Goal: Task Accomplishment & Management: Manage account settings

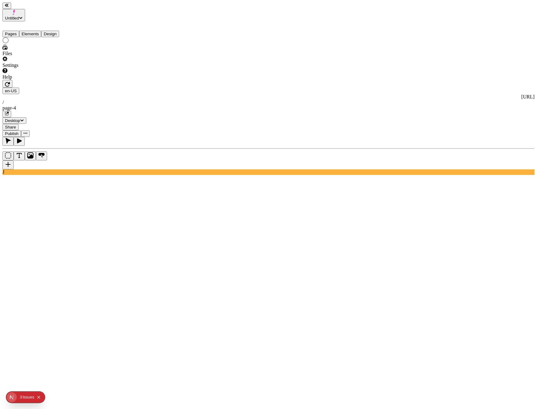
click at [302, 222] on rect at bounding box center [200, 333] width 397 height 223
click at [136, 222] on rect at bounding box center [200, 333] width 397 height 223
click at [227, 222] on rect at bounding box center [200, 333] width 397 height 223
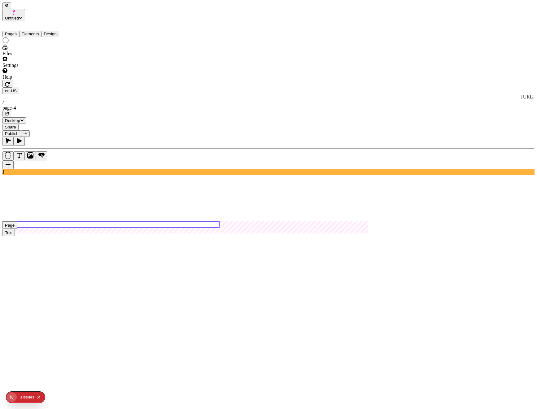
click at [11, 111] on button "button" at bounding box center [6, 114] width 9 height 7
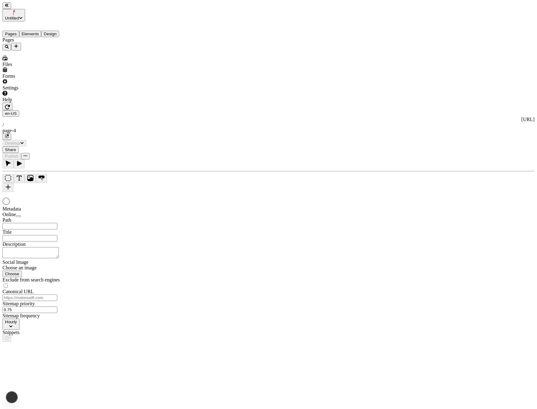
type input "/page-4"
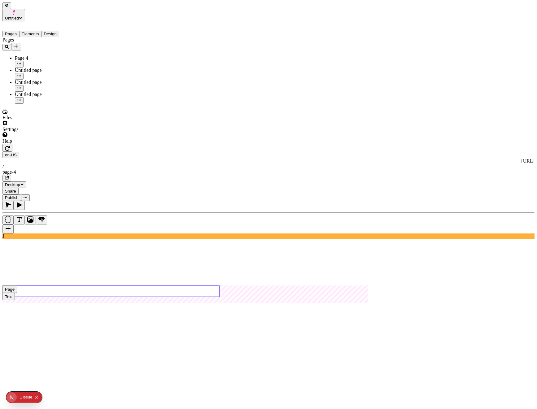
click at [152, 286] on use at bounding box center [110, 291] width 217 height 11
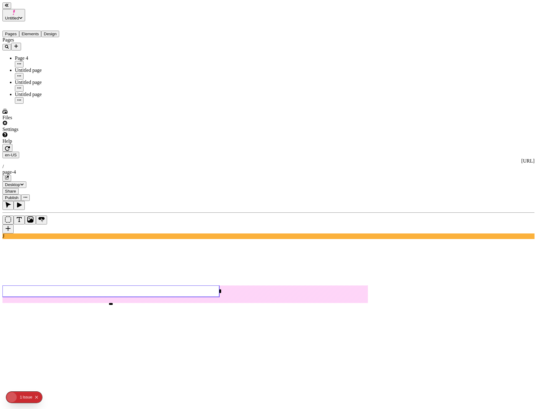
type input "13"
type input "1.5"
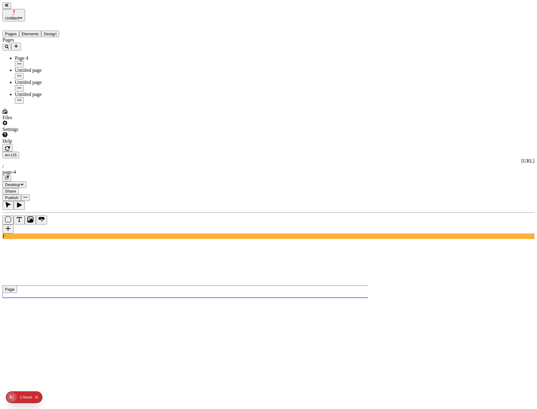
click at [153, 286] on use at bounding box center [200, 292] width 397 height 12
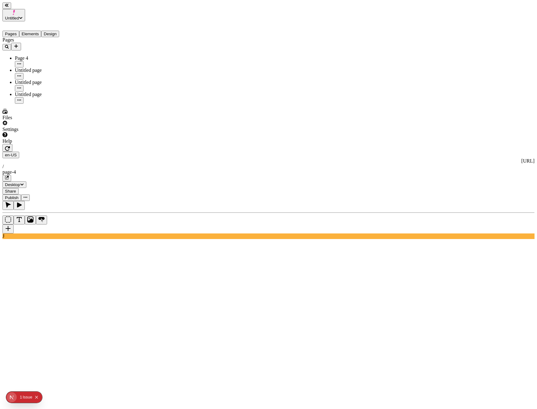
click at [25, 398] on div "Issue" at bounding box center [28, 397] width 10 height 11
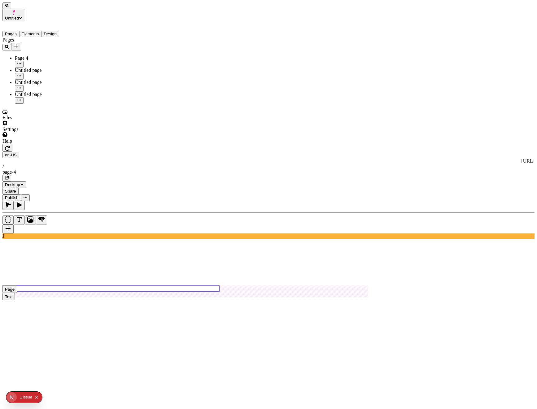
click at [172, 286] on use at bounding box center [110, 289] width 217 height 6
click at [30, 195] on button "button" at bounding box center [25, 198] width 9 height 7
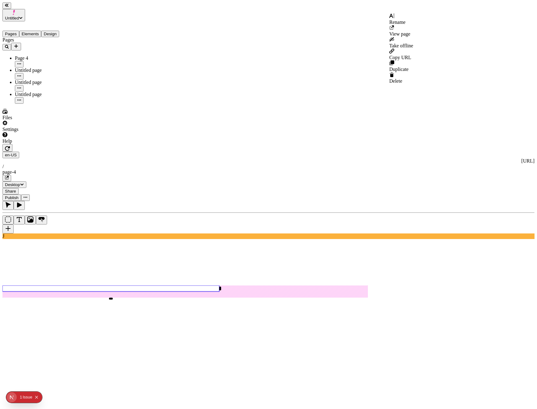
click at [19, 196] on span "Publish" at bounding box center [12, 198] width 14 height 5
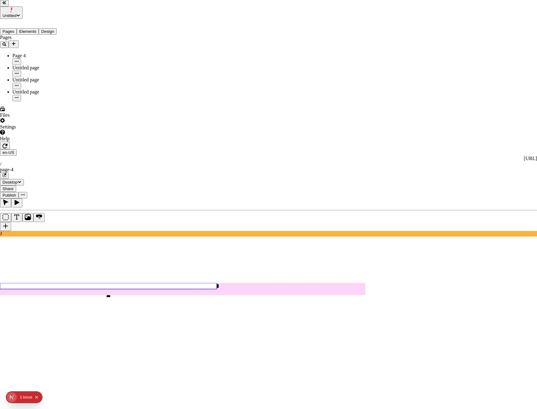
checkbox input "true"
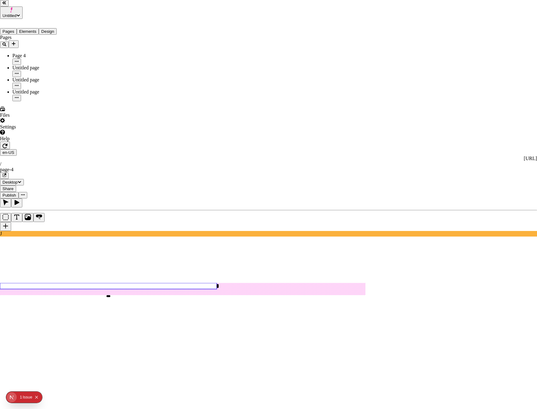
checkbox input "true"
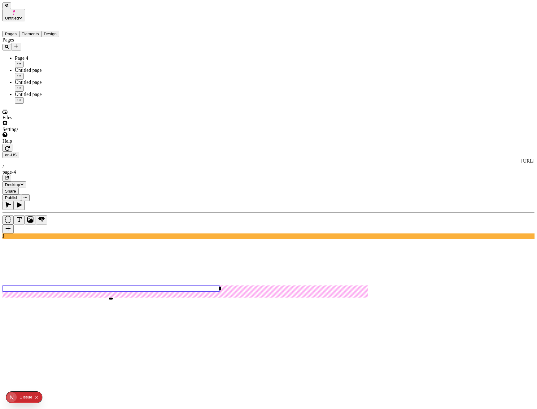
click at [88, 210] on div "J" at bounding box center [268, 220] width 532 height 38
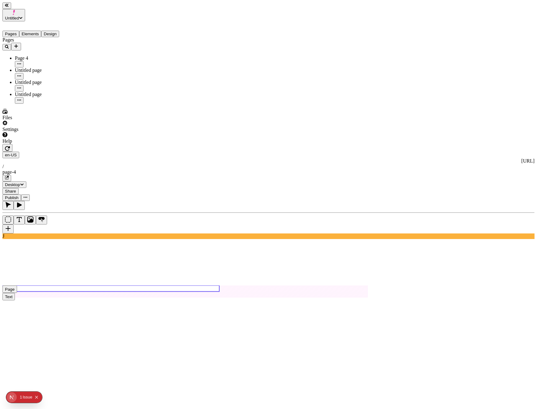
click at [162, 286] on use at bounding box center [110, 289] width 217 height 6
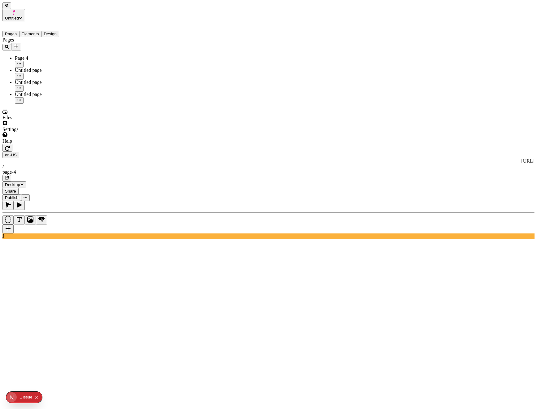
click at [10, 146] on icon "button" at bounding box center [7, 148] width 5 height 5
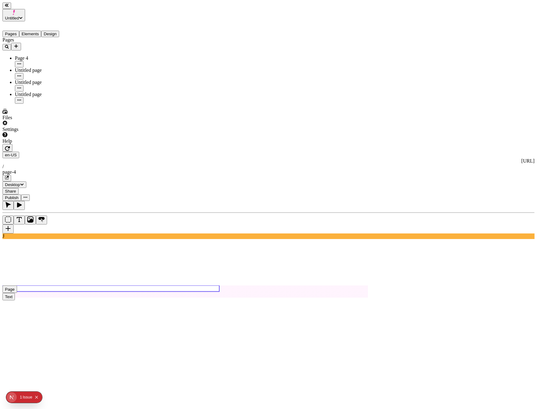
click at [165, 286] on use at bounding box center [110, 289] width 217 height 6
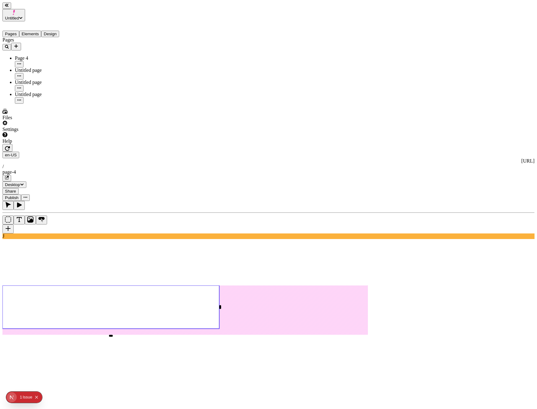
type input "30"
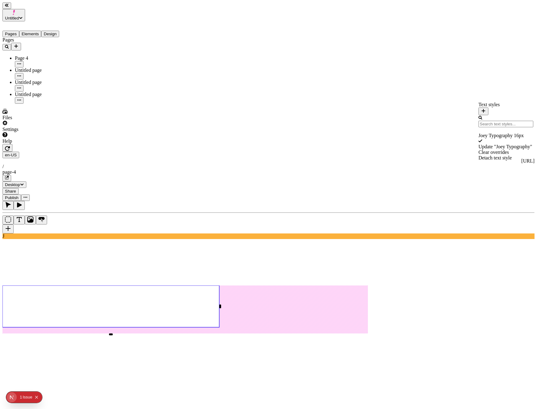
click at [479, 146] on div "Update " Joey Typography "" at bounding box center [506, 147] width 55 height 6
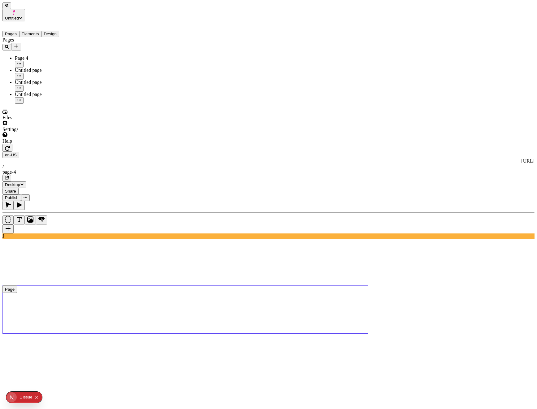
click at [19, 196] on span "Publish" at bounding box center [12, 198] width 14 height 5
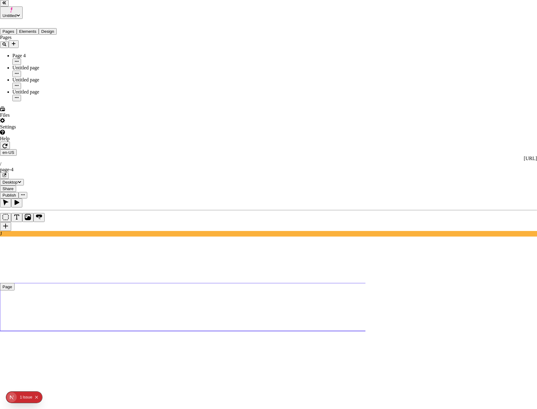
checkbox input "true"
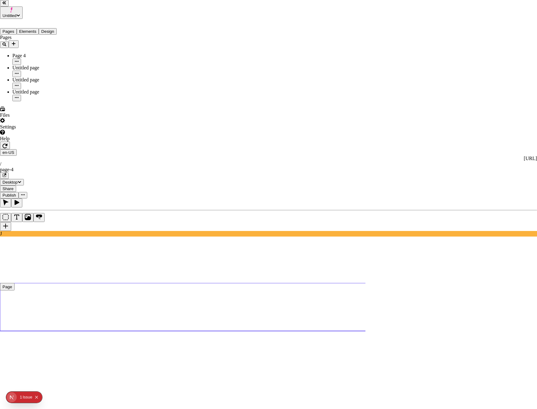
checkbox input "true"
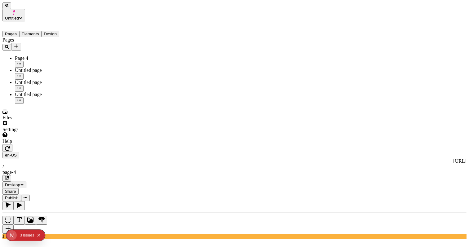
click at [21, 195] on button "Publish" at bounding box center [11, 198] width 19 height 7
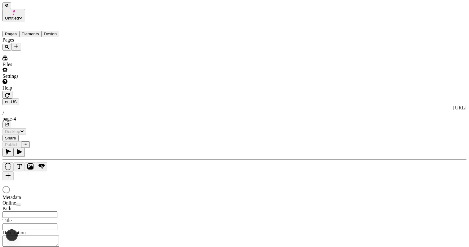
type input "/page-4"
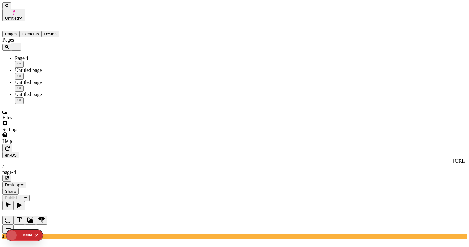
type input "30"
type input "1.5"
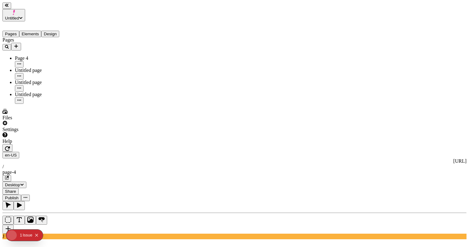
type input "265"
type input "190"
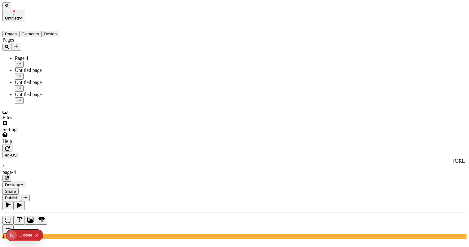
click at [19, 196] on span "Publish" at bounding box center [12, 198] width 14 height 5
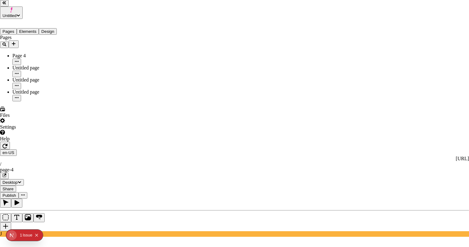
checkbox input "true"
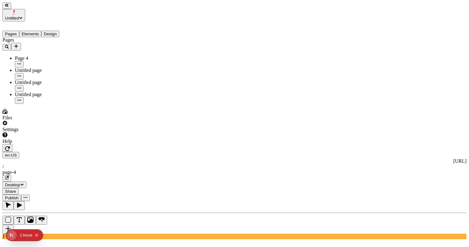
click at [10, 146] on icon "button" at bounding box center [7, 148] width 5 height 5
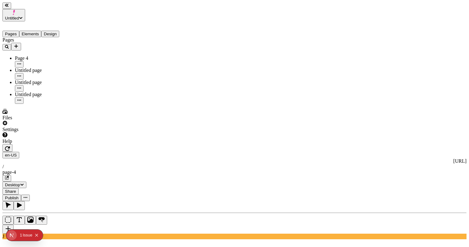
type input "25"
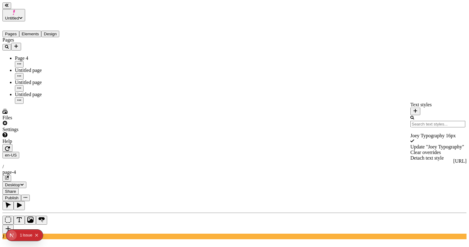
click at [415, 144] on div "Update " Joey Typography "" at bounding box center [437, 147] width 55 height 6
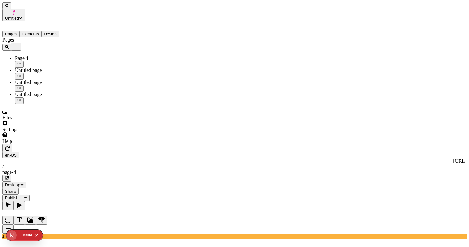
click at [21, 195] on button "Publish" at bounding box center [11, 198] width 19 height 7
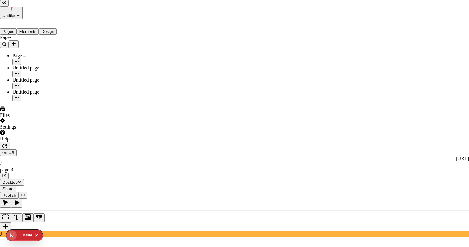
checkbox input "true"
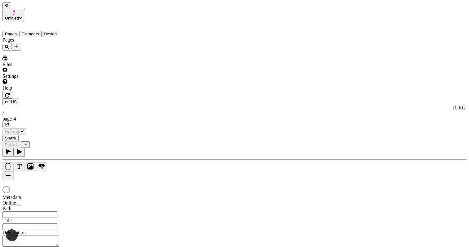
type input "/page-4"
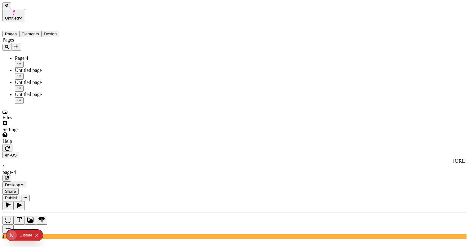
click at [19, 196] on span "Publish" at bounding box center [12, 198] width 14 height 5
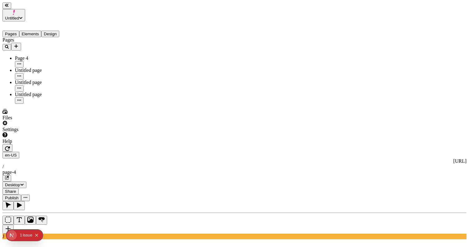
click at [9, 176] on icon "button" at bounding box center [7, 178] width 4 height 4
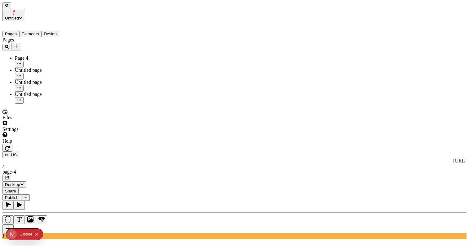
type input "255"
type input "0"
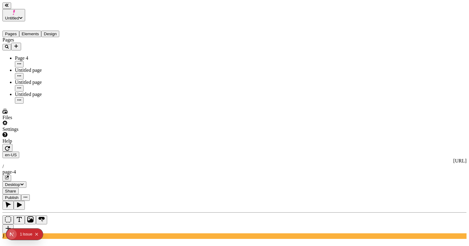
type input "24"
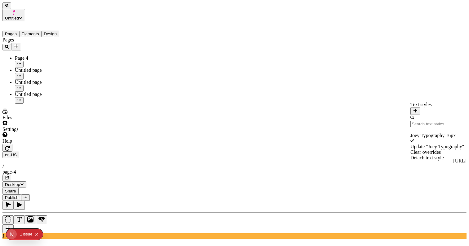
click at [418, 145] on div "Update " Joey Typography "" at bounding box center [437, 147] width 55 height 6
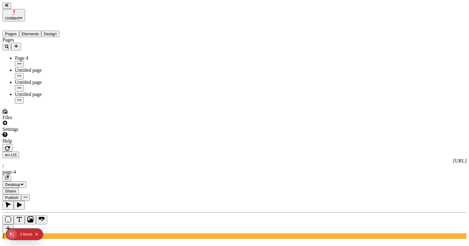
click at [19, 196] on span "Publish" at bounding box center [12, 198] width 14 height 5
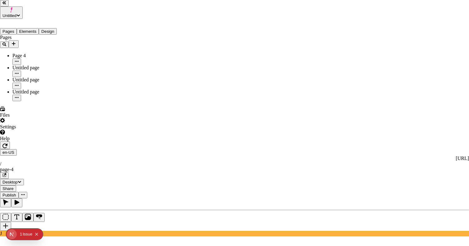
checkbox input "true"
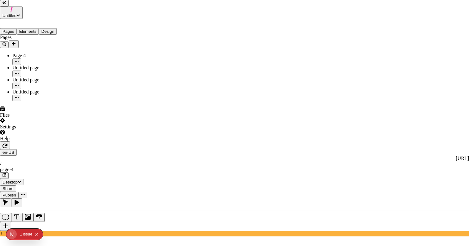
checkbox input "true"
drag, startPoint x: 179, startPoint y: 75, endPoint x: 191, endPoint y: 95, distance: 23.8
checkbox input "true"
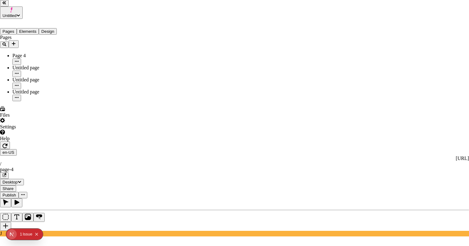
checkbox input "true"
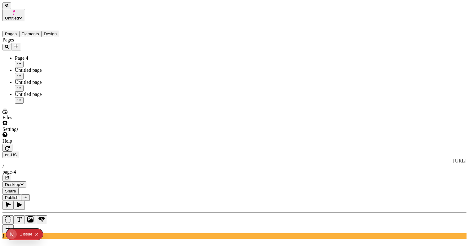
drag, startPoint x: 37, startPoint y: 21, endPoint x: 46, endPoint y: 28, distance: 10.4
click at [37, 31] on button "Elements" at bounding box center [30, 34] width 22 height 7
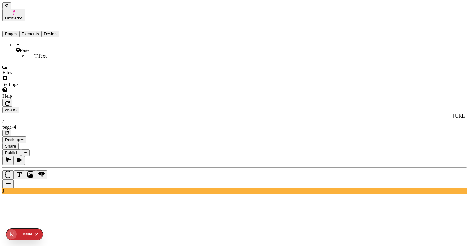
drag, startPoint x: 63, startPoint y: 28, endPoint x: 48, endPoint y: 28, distance: 15.5
click at [59, 31] on button "Design" at bounding box center [50, 34] width 18 height 7
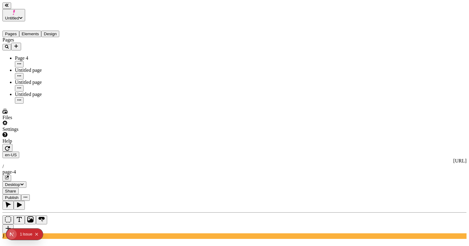
click at [19, 31] on button "Pages" at bounding box center [10, 34] width 17 height 7
click at [442, 34] on div "Color" at bounding box center [447, 34] width 37 height 12
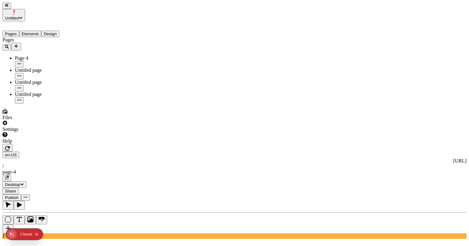
type input "180"
click at [19, 196] on span "Publish" at bounding box center [12, 198] width 14 height 5
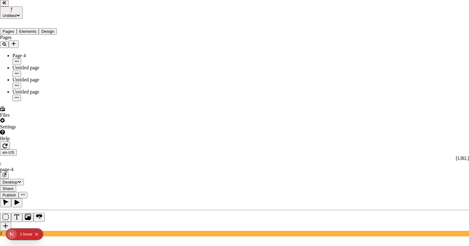
checkbox input "true"
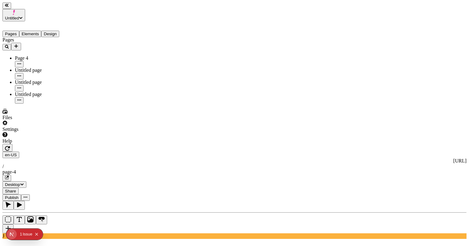
click at [36, 31] on button "Elements" at bounding box center [30, 34] width 22 height 7
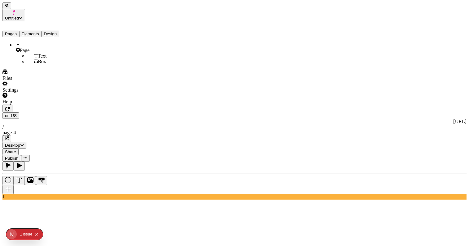
click at [52, 31] on button "Design" at bounding box center [50, 34] width 18 height 7
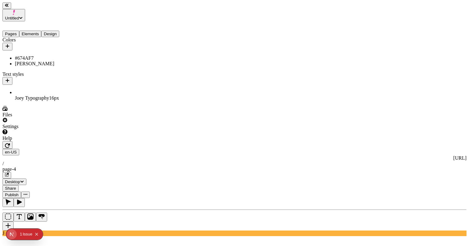
click at [42, 55] on div "#674AF7" at bounding box center [46, 58] width 62 height 6
type input "[PERSON_NAME]"
drag, startPoint x: 145, startPoint y: 134, endPoint x: 142, endPoint y: 135, distance: 3.9
click at [129, 103] on div "Cancel Save" at bounding box center [101, 99] width 55 height 7
click at [104, 102] on span "Save" at bounding box center [99, 99] width 9 height 5
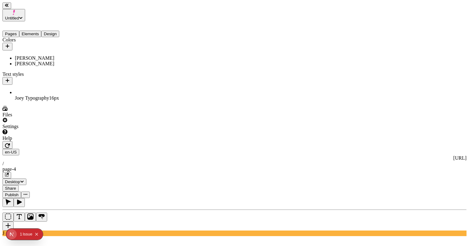
scroll to position [0, 0]
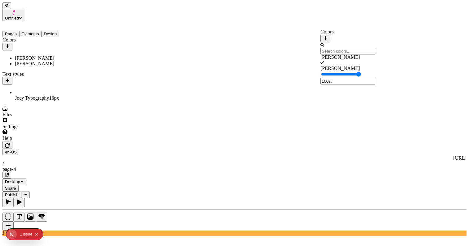
scroll to position [0, 0]
click at [352, 65] on div "[PERSON_NAME]" at bounding box center [347, 68] width 55 height 6
click at [373, 56] on div "[PERSON_NAME]" at bounding box center [347, 57] width 55 height 6
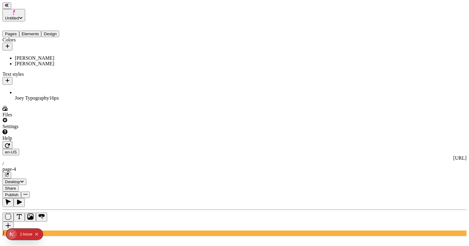
click at [21, 192] on button "Publish" at bounding box center [11, 195] width 19 height 7
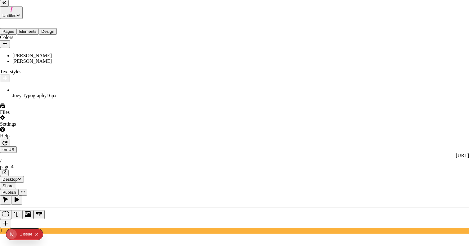
checkbox input "true"
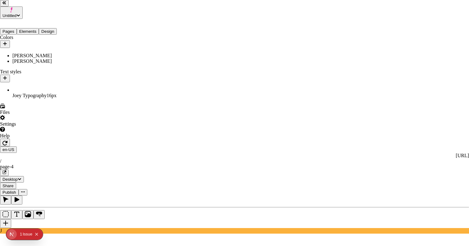
checkbox input "false"
drag, startPoint x: 248, startPoint y: 46, endPoint x: 255, endPoint y: 45, distance: 7.5
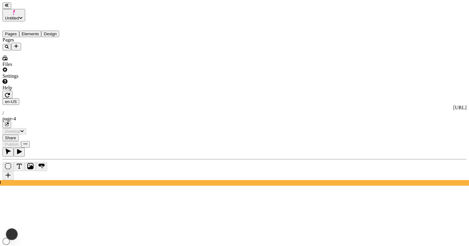
type input "/page-4"
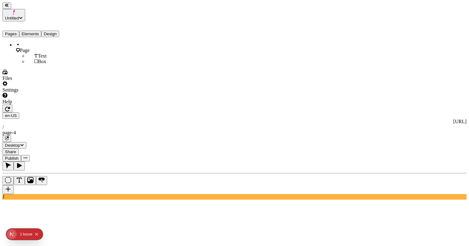
click at [40, 31] on button "Elements" at bounding box center [30, 34] width 22 height 7
drag, startPoint x: 58, startPoint y: 22, endPoint x: 53, endPoint y: 23, distance: 4.8
click at [57, 31] on button "Design" at bounding box center [50, 34] width 18 height 7
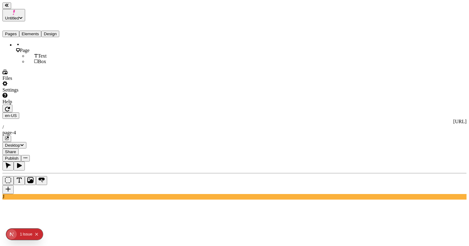
click at [37, 31] on button "Elements" at bounding box center [30, 34] width 22 height 7
click at [30, 233] on div "Issue" at bounding box center [28, 234] width 10 height 11
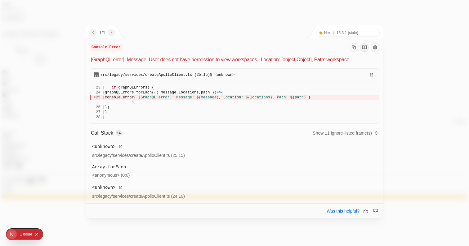
click at [64, 141] on div at bounding box center [234, 123] width 469 height 246
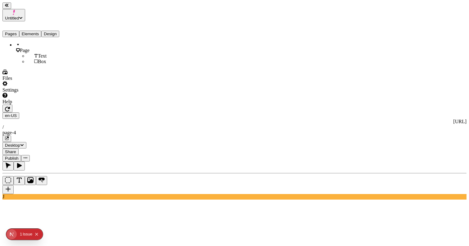
click at [19, 156] on span "Publish" at bounding box center [12, 158] width 14 height 5
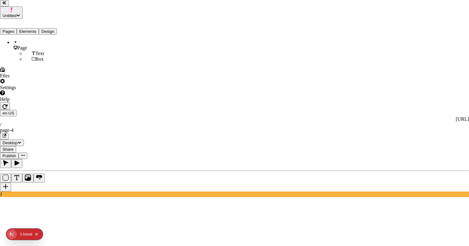
checkbox input "true"
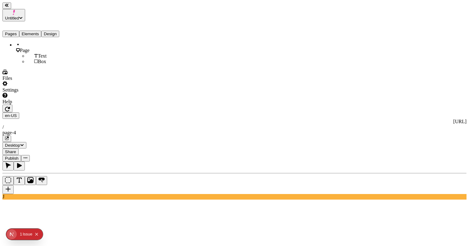
click at [9, 137] on icon "button" at bounding box center [7, 139] width 4 height 4
type input "0"
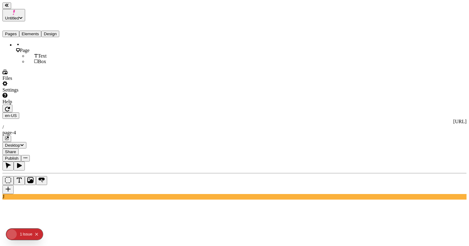
click at [19, 156] on span "Publish" at bounding box center [12, 158] width 14 height 5
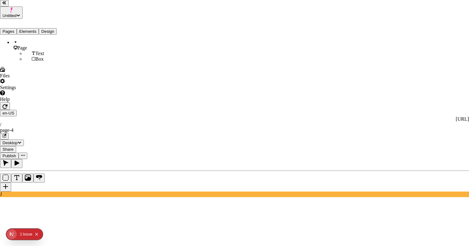
drag, startPoint x: 210, startPoint y: 84, endPoint x: 211, endPoint y: 88, distance: 4.4
checkbox input "true"
